Goal: Information Seeking & Learning: Learn about a topic

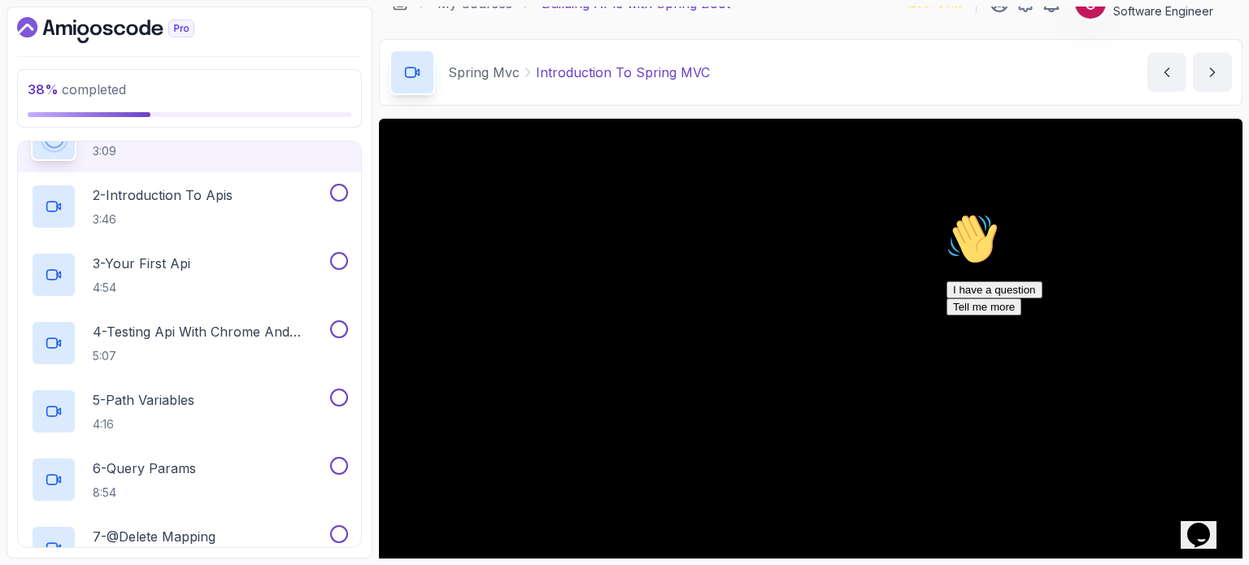
scroll to position [20, 0]
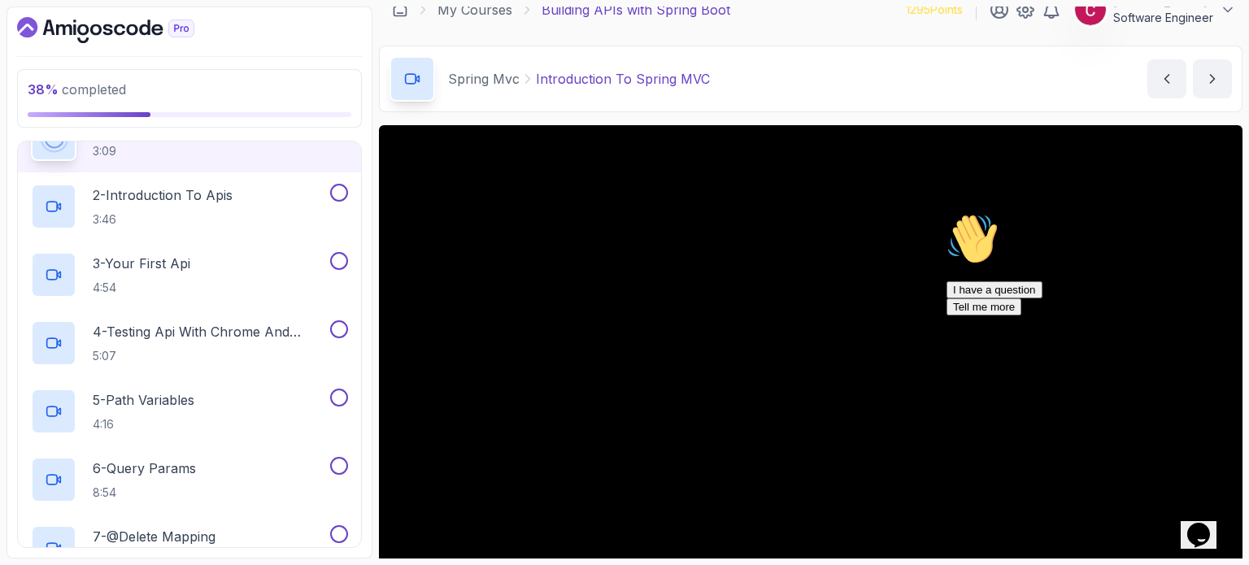
click at [1220, 213] on div "Chat attention grabber" at bounding box center [1093, 213] width 293 height 0
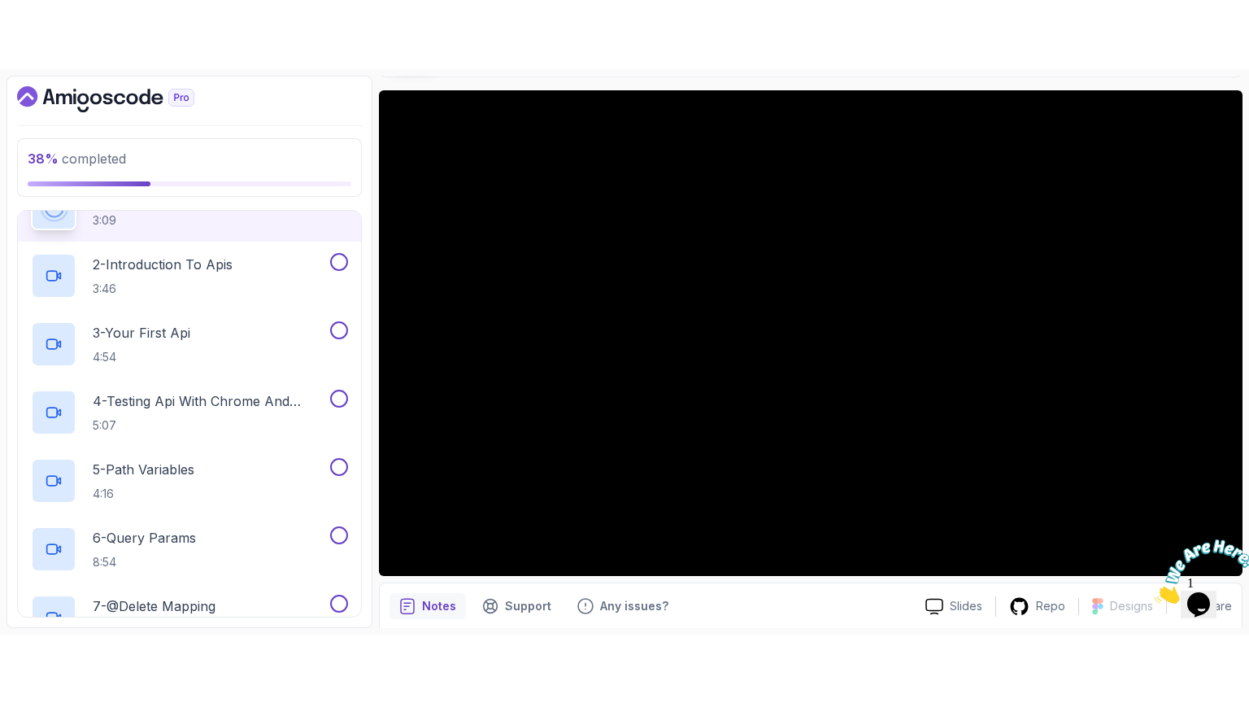
scroll to position [163, 0]
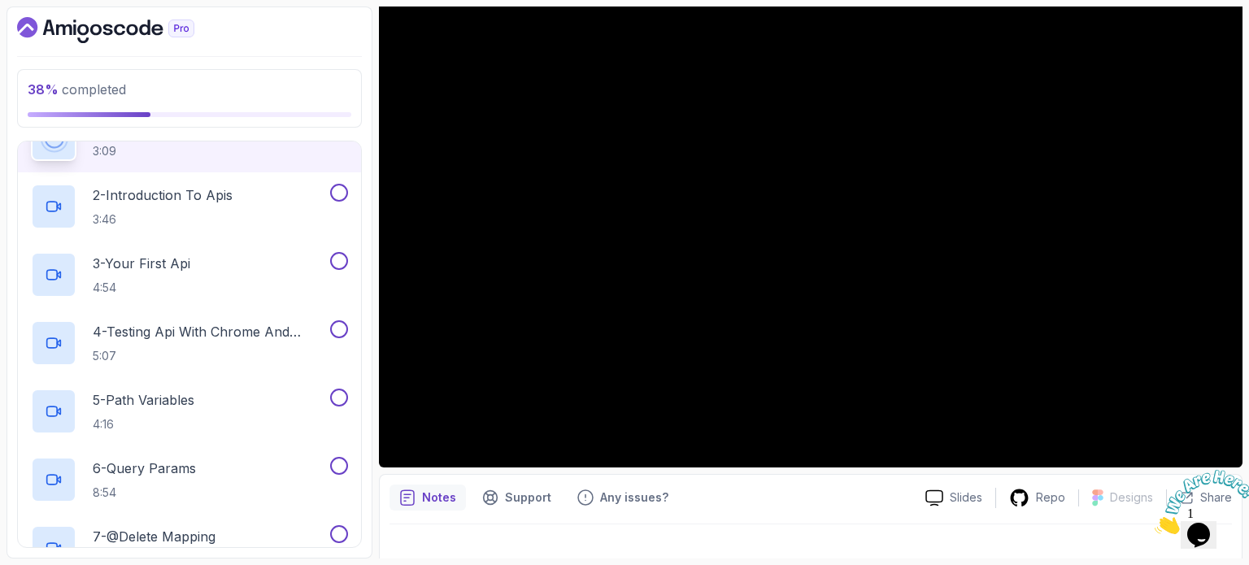
drag, startPoint x: 1235, startPoint y: 473, endPoint x: 2383, endPoint y: 936, distance: 1238.4
click at [1155, 523] on icon "Close" at bounding box center [1155, 530] width 0 height 14
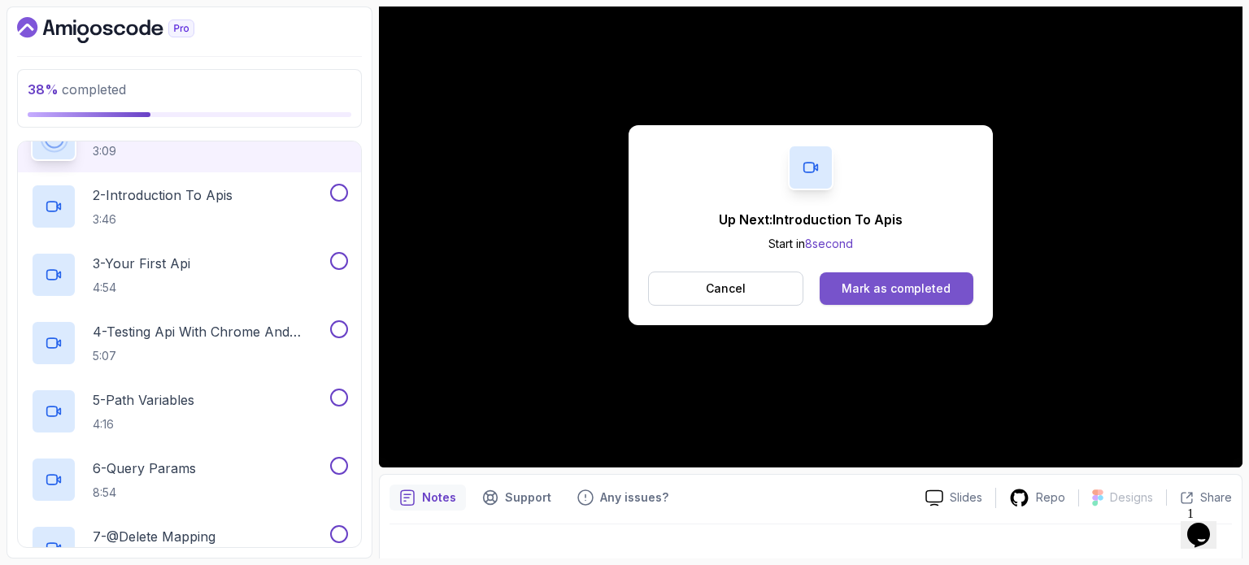
click at [909, 285] on div "Mark as completed" at bounding box center [896, 289] width 109 height 16
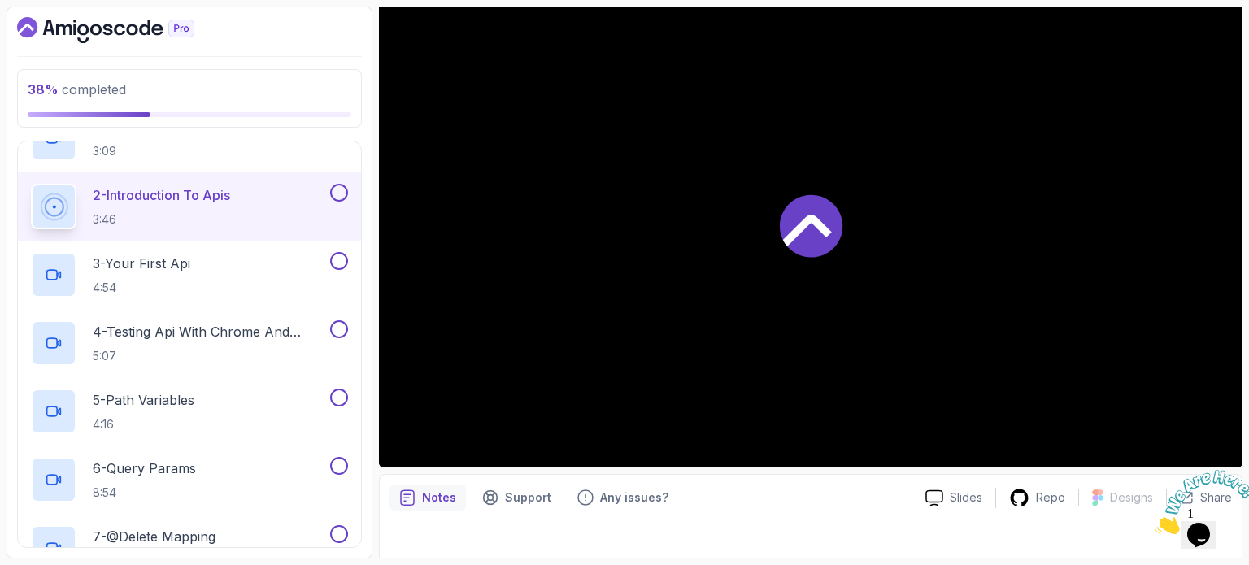
scroll to position [418, 0]
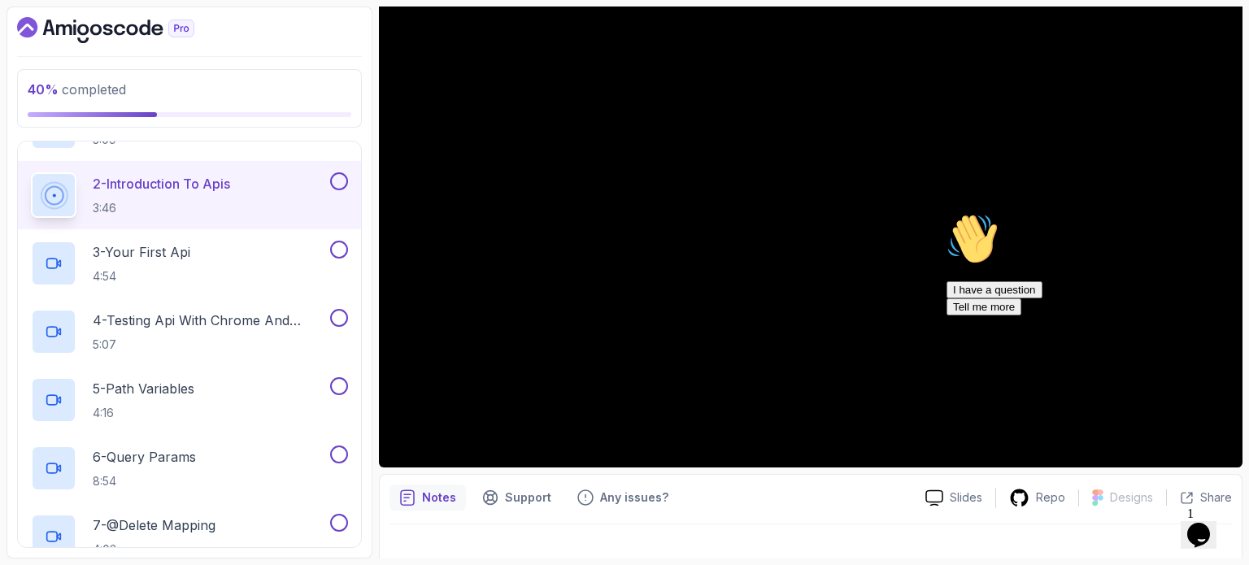
click at [1207, 213] on div "Chat attention grabber" at bounding box center [1093, 213] width 293 height 0
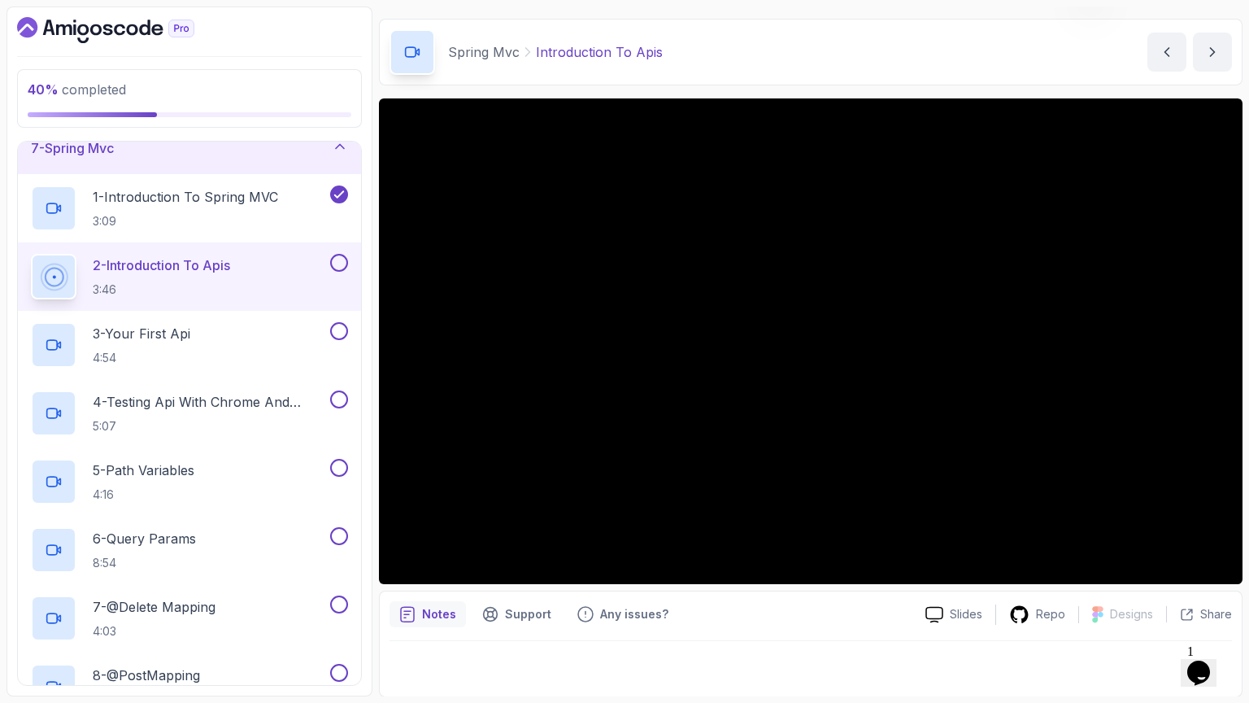
scroll to position [142, 0]
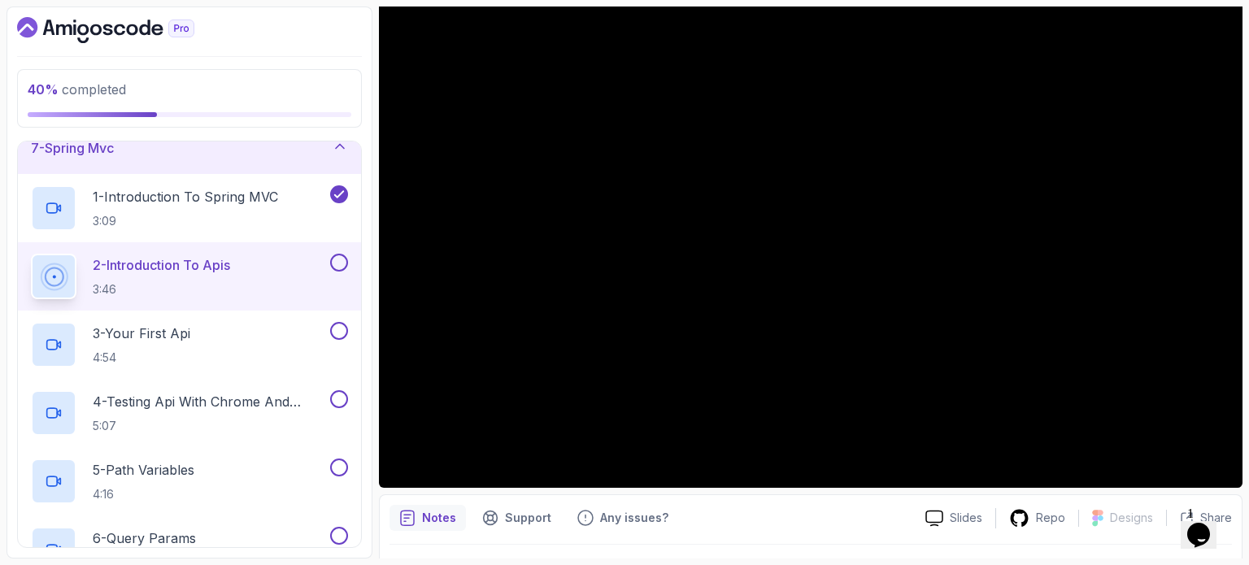
click at [1209, 523] on icon "$i18n('chat', 'chat_widget')" at bounding box center [1199, 535] width 23 height 24
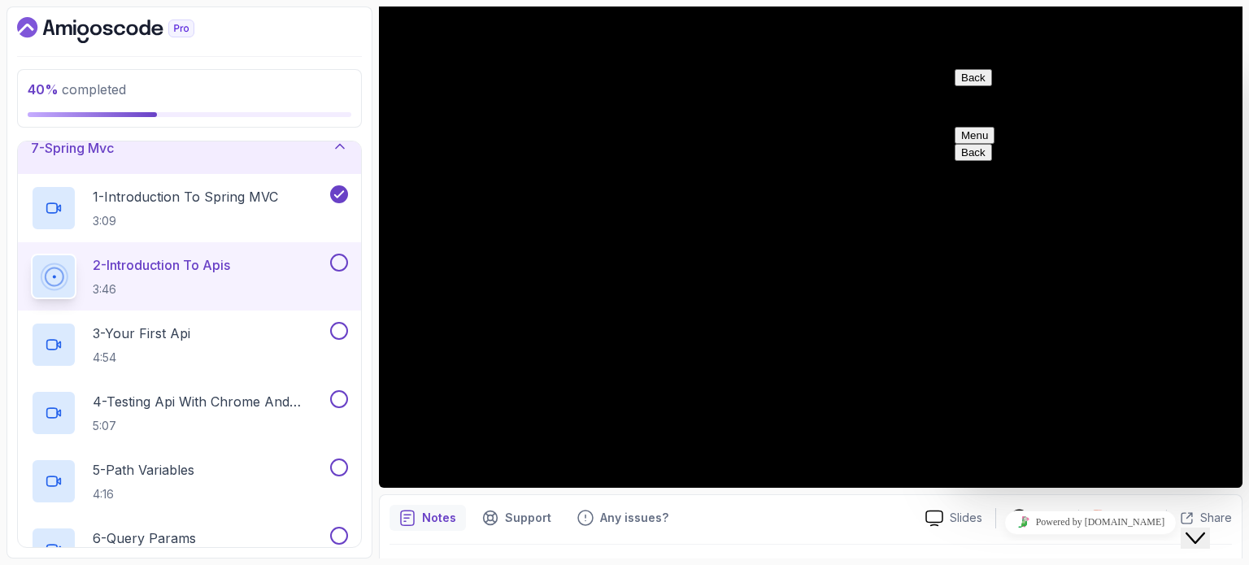
click at [978, 86] on button "Back" at bounding box center [973, 77] width 37 height 17
click at [1206, 529] on div "Close Chat This icon closes the chat window." at bounding box center [1196, 539] width 20 height 20
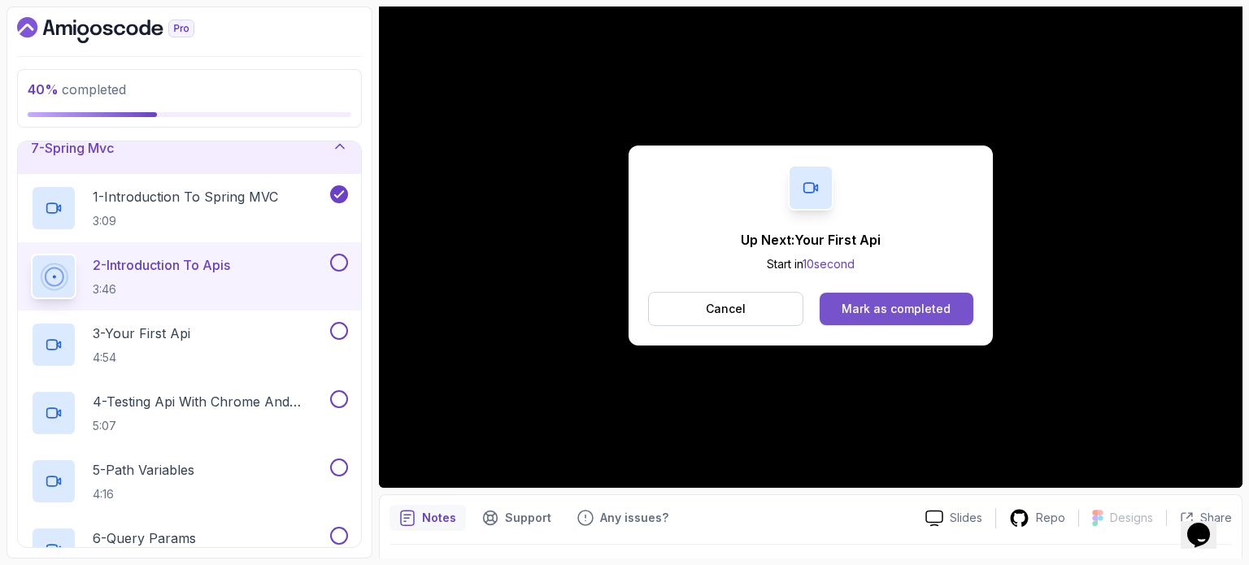
click at [901, 305] on div "Mark as completed" at bounding box center [896, 309] width 109 height 16
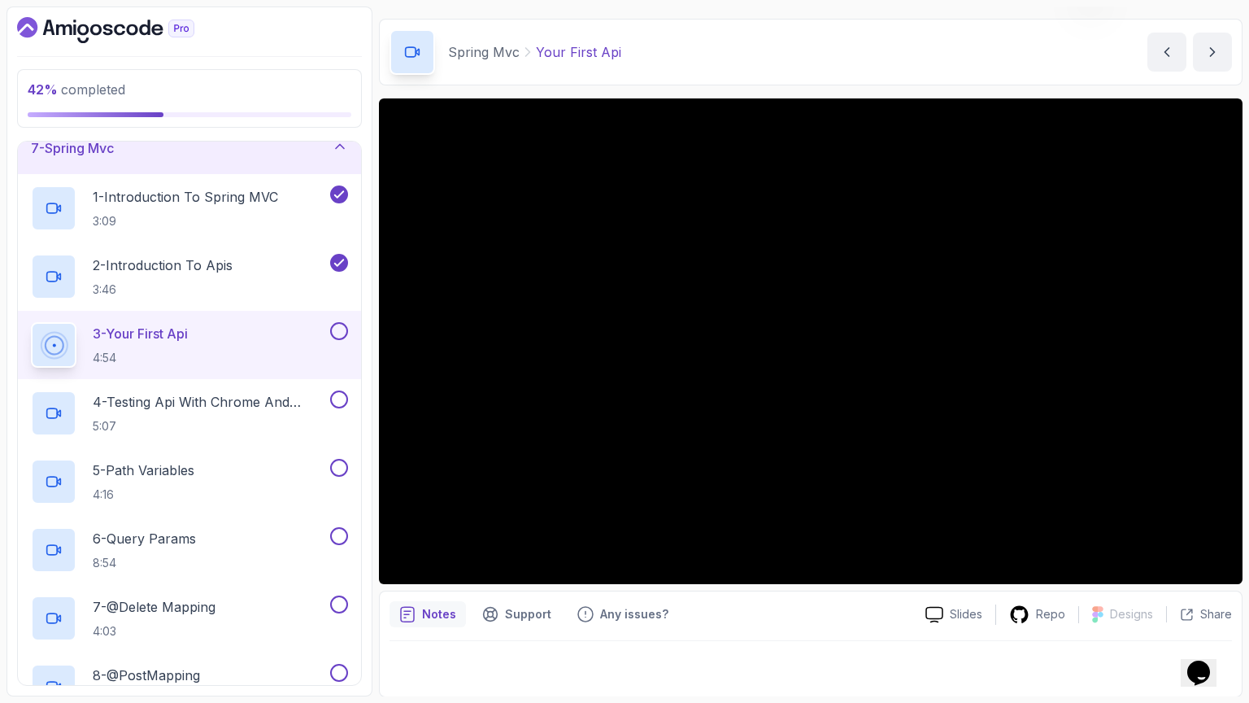
scroll to position [142, 0]
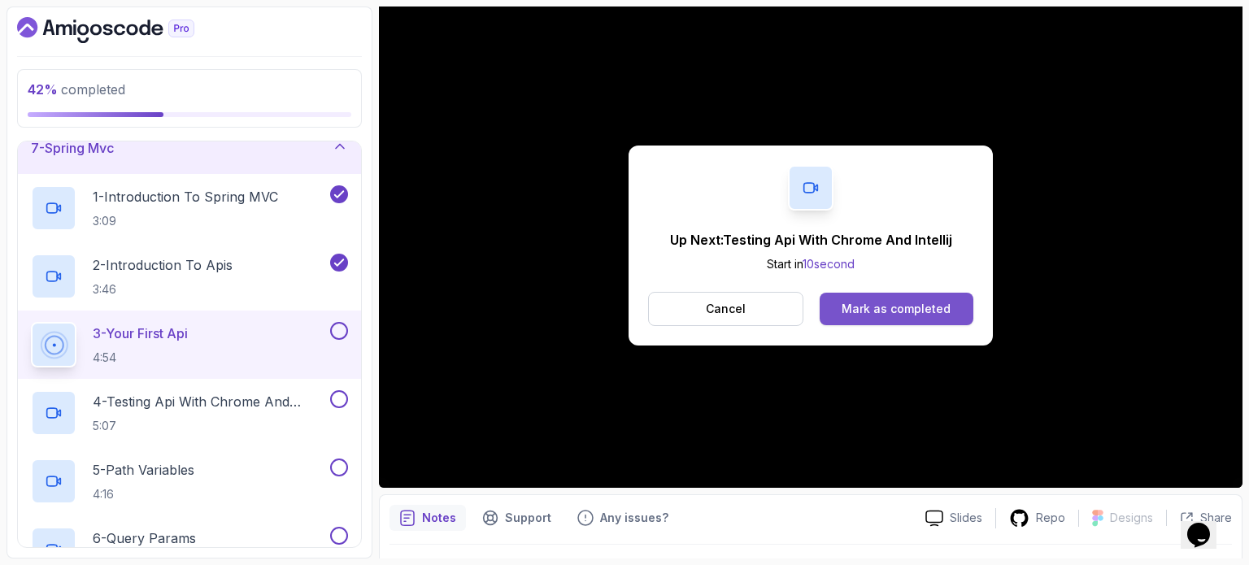
click at [932, 303] on div "Mark as completed" at bounding box center [896, 309] width 109 height 16
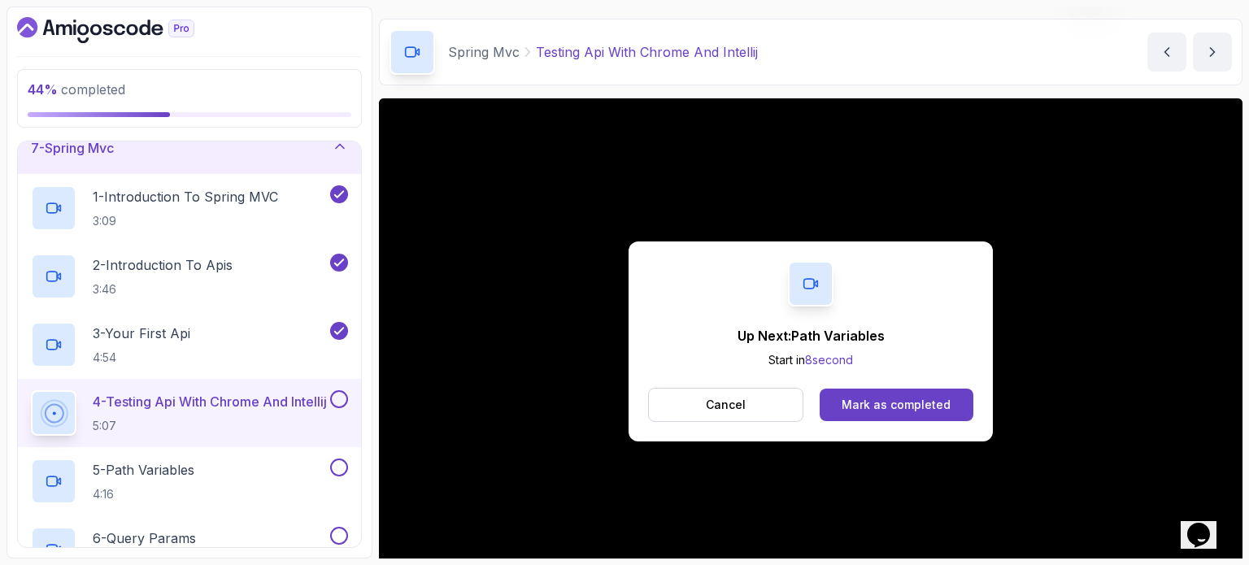
scroll to position [142, 0]
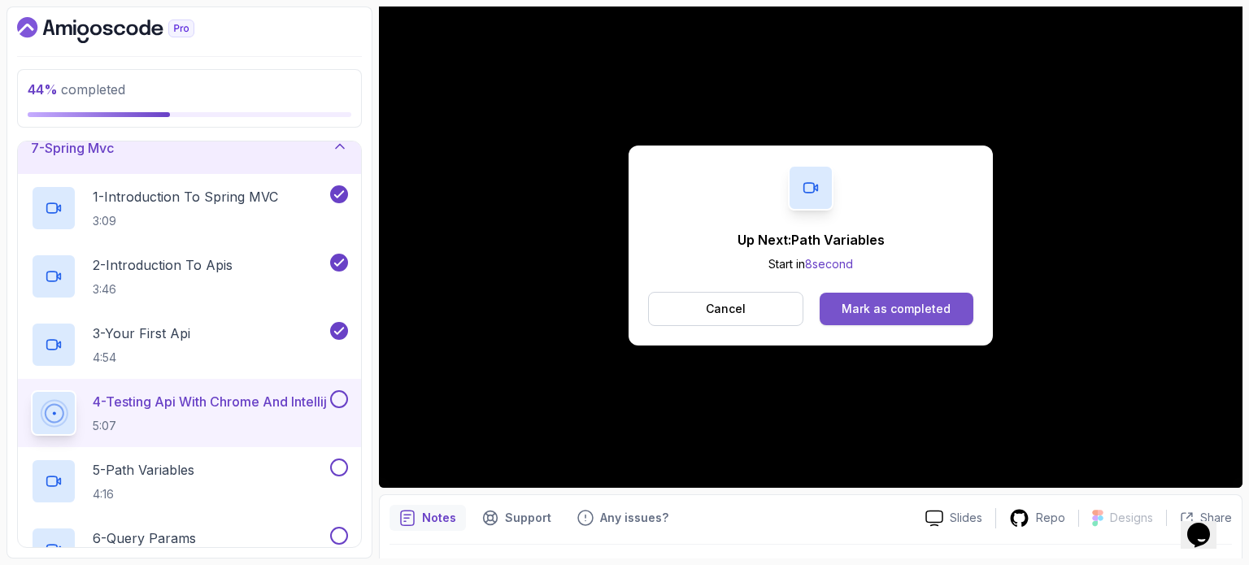
click at [922, 315] on div "Mark as completed" at bounding box center [896, 309] width 109 height 16
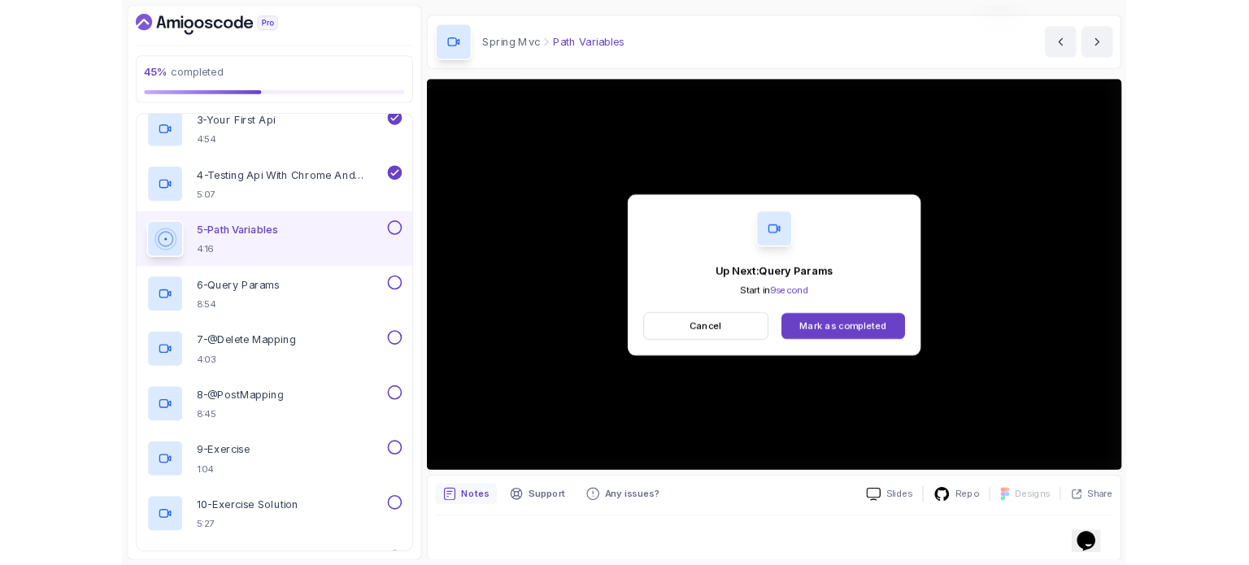
scroll to position [182, 0]
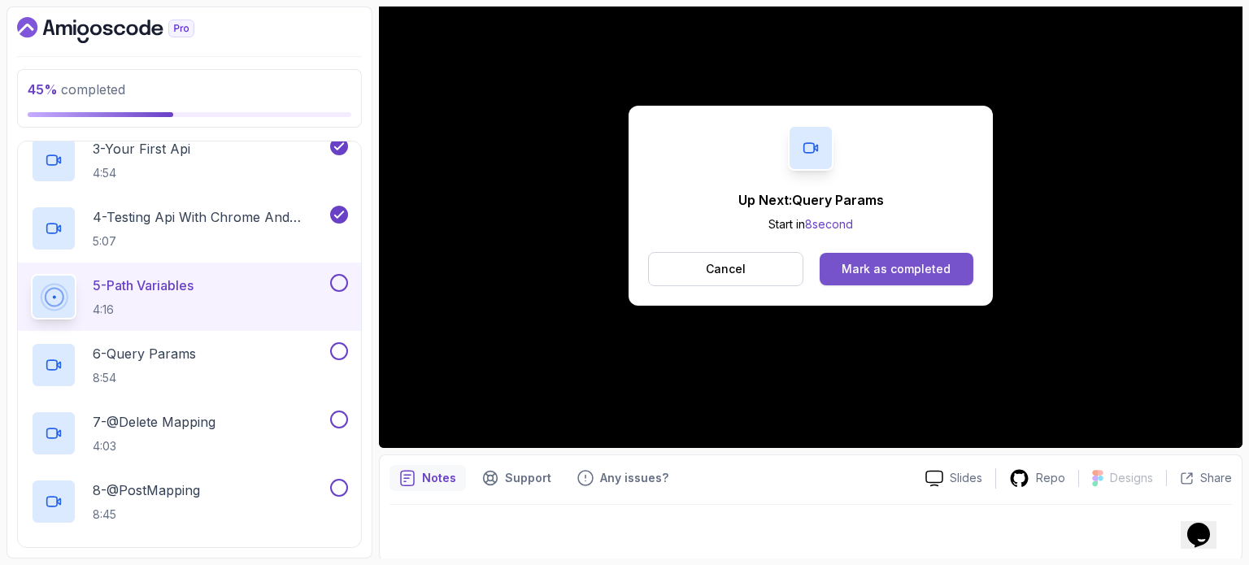
click at [904, 267] on div "Mark as completed" at bounding box center [896, 269] width 109 height 16
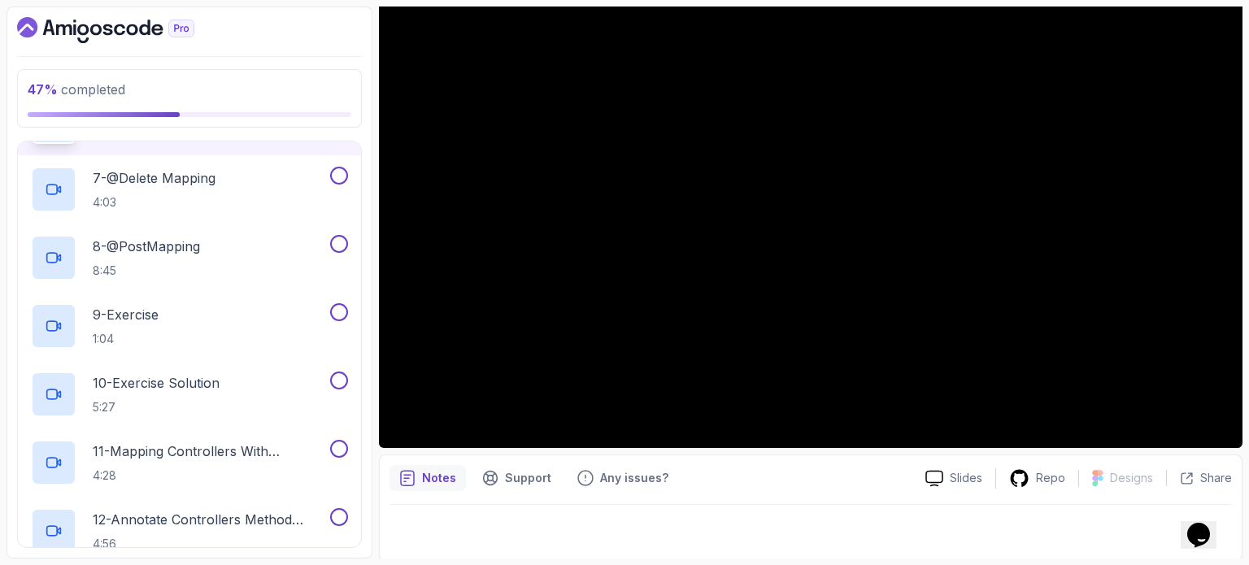
scroll to position [184, 0]
